Goal: Transaction & Acquisition: Purchase product/service

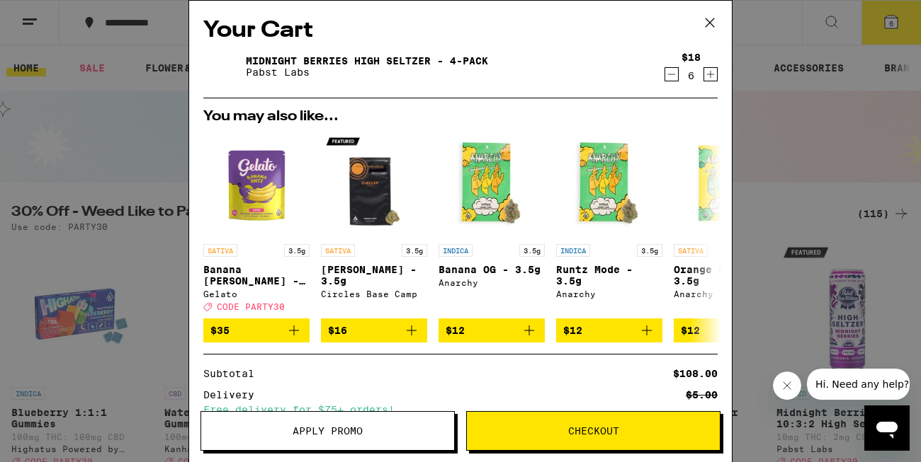
click at [707, 23] on icon at bounding box center [709, 22] width 21 height 21
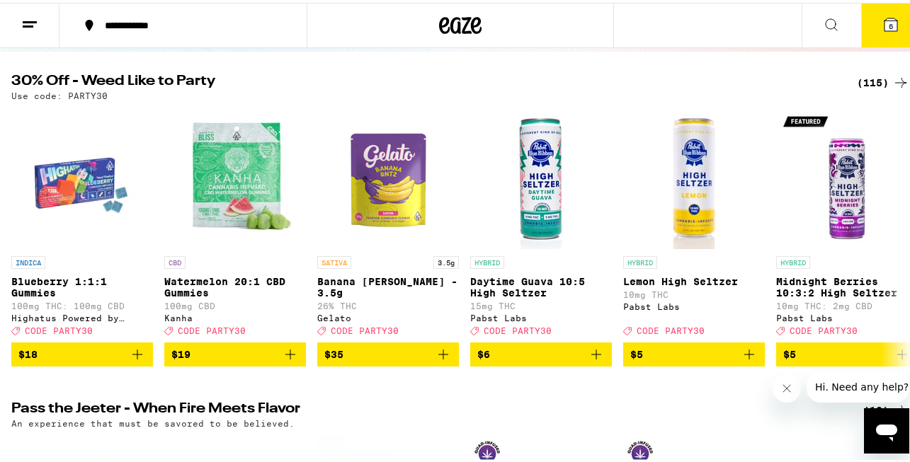
scroll to position [129, 0]
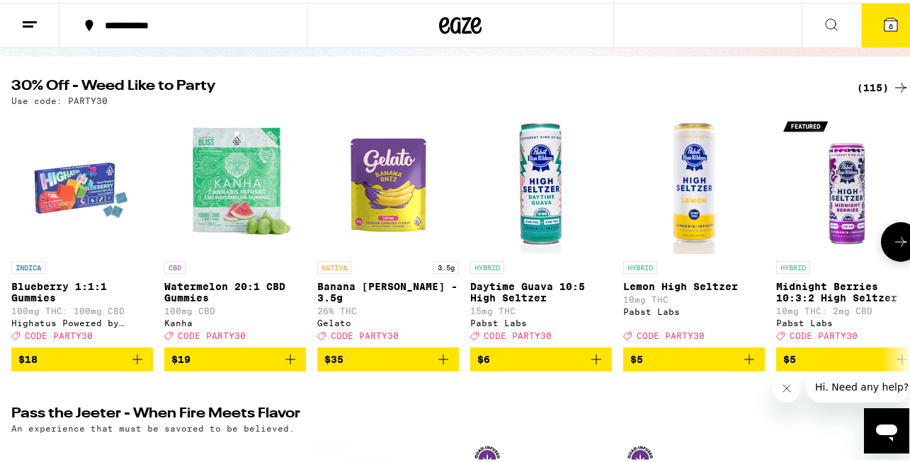
click at [892, 242] on icon at bounding box center [900, 239] width 17 height 17
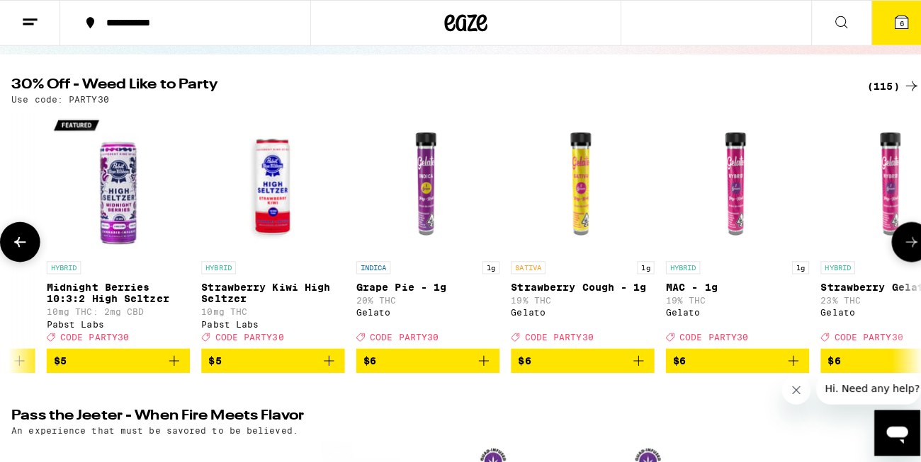
scroll to position [0, 733]
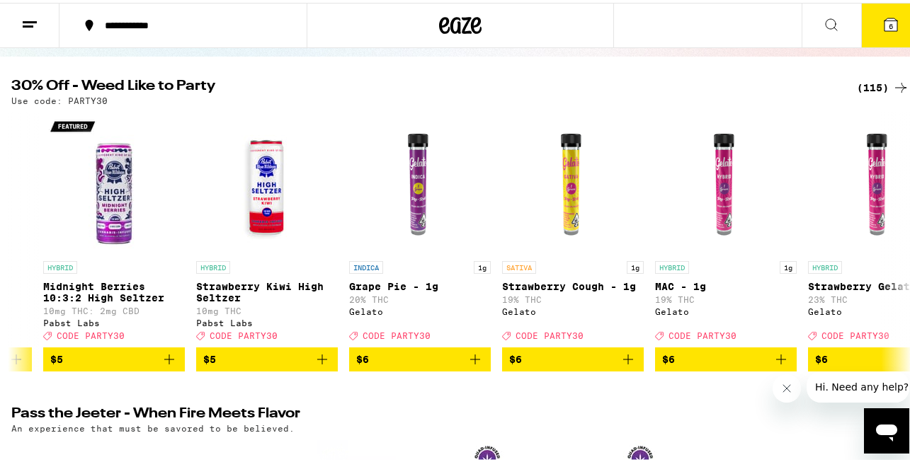
click at [889, 21] on span "6" at bounding box center [891, 23] width 4 height 8
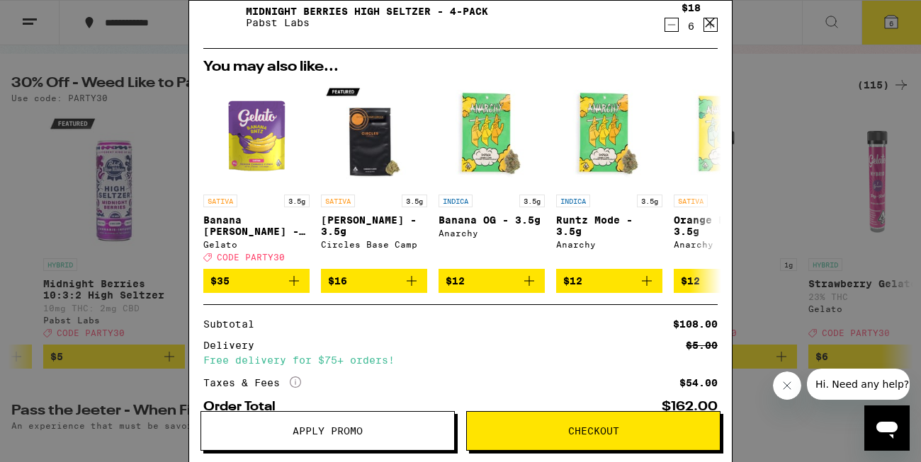
scroll to position [140, 0]
